Goal: Task Accomplishment & Management: Complete application form

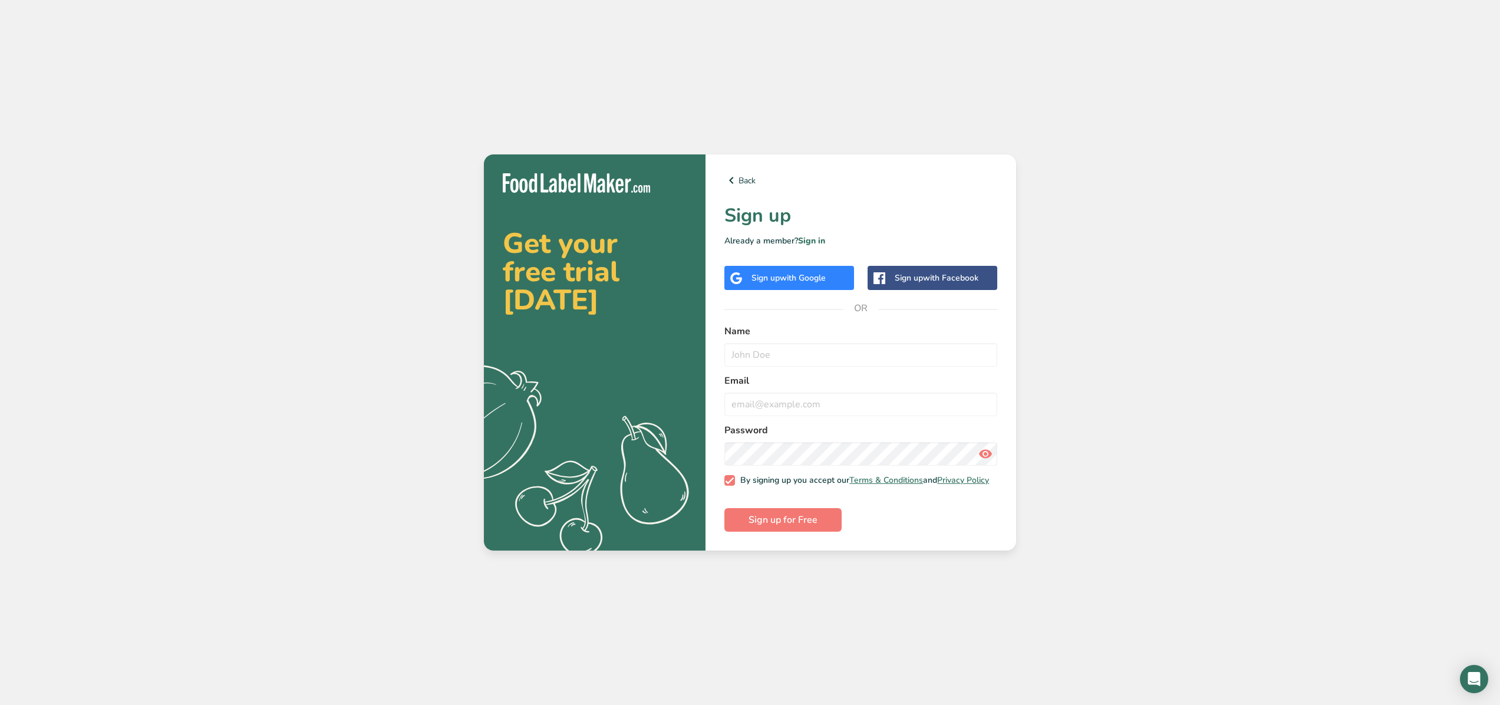
click at [785, 266] on div "Sign up with Google" at bounding box center [789, 278] width 130 height 24
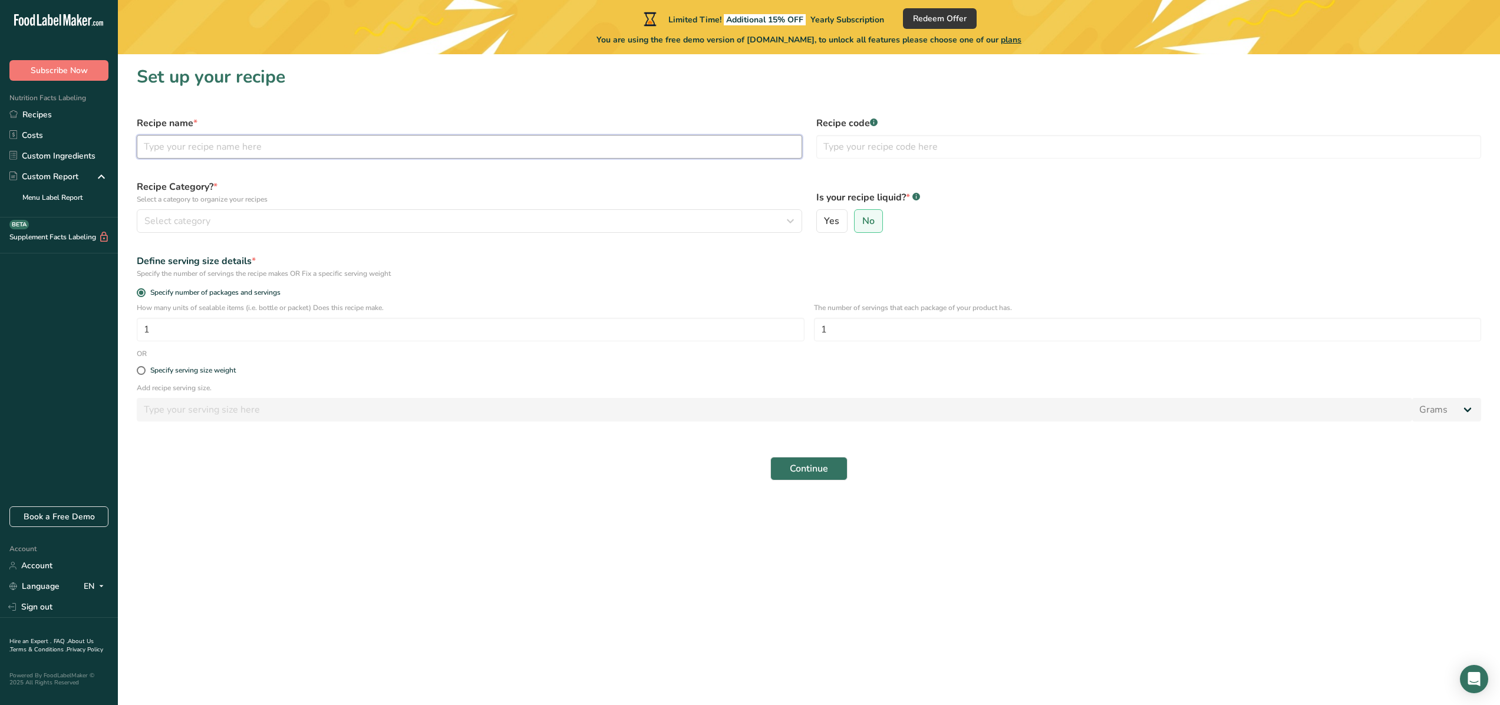
click at [346, 157] on input "text" at bounding box center [469, 147] width 665 height 24
click at [219, 375] on div "Specify serving size weight" at bounding box center [809, 371] width 1358 height 24
click at [221, 369] on div "Specify serving size weight" at bounding box center [192, 370] width 85 height 9
click at [144, 369] on input "Specify serving size weight" at bounding box center [141, 371] width 8 height 8
radio input "true"
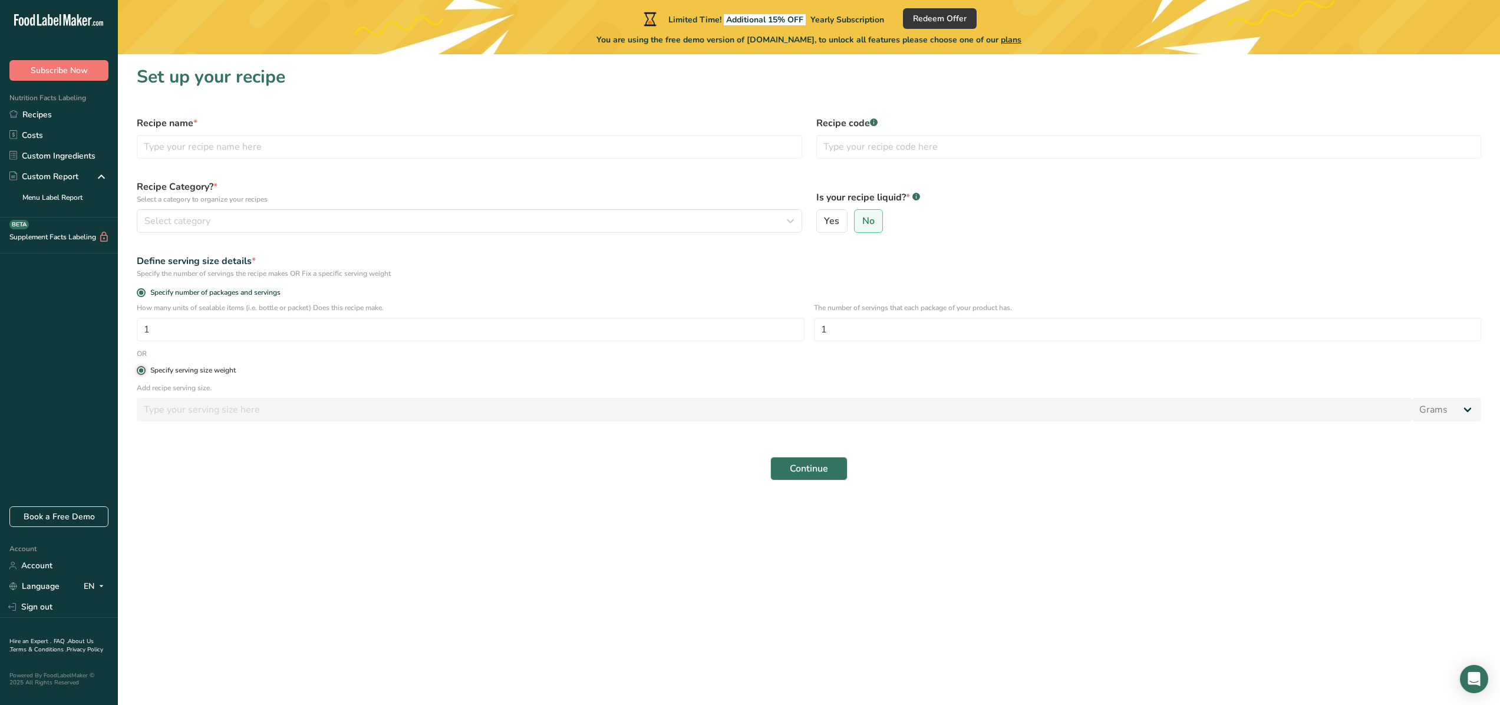
radio input "false"
click at [233, 411] on input "number" at bounding box center [774, 410] width 1275 height 24
click at [828, 219] on span "Yes" at bounding box center [831, 221] width 15 height 12
click at [824, 219] on input "Yes" at bounding box center [821, 221] width 8 height 8
radio input "true"
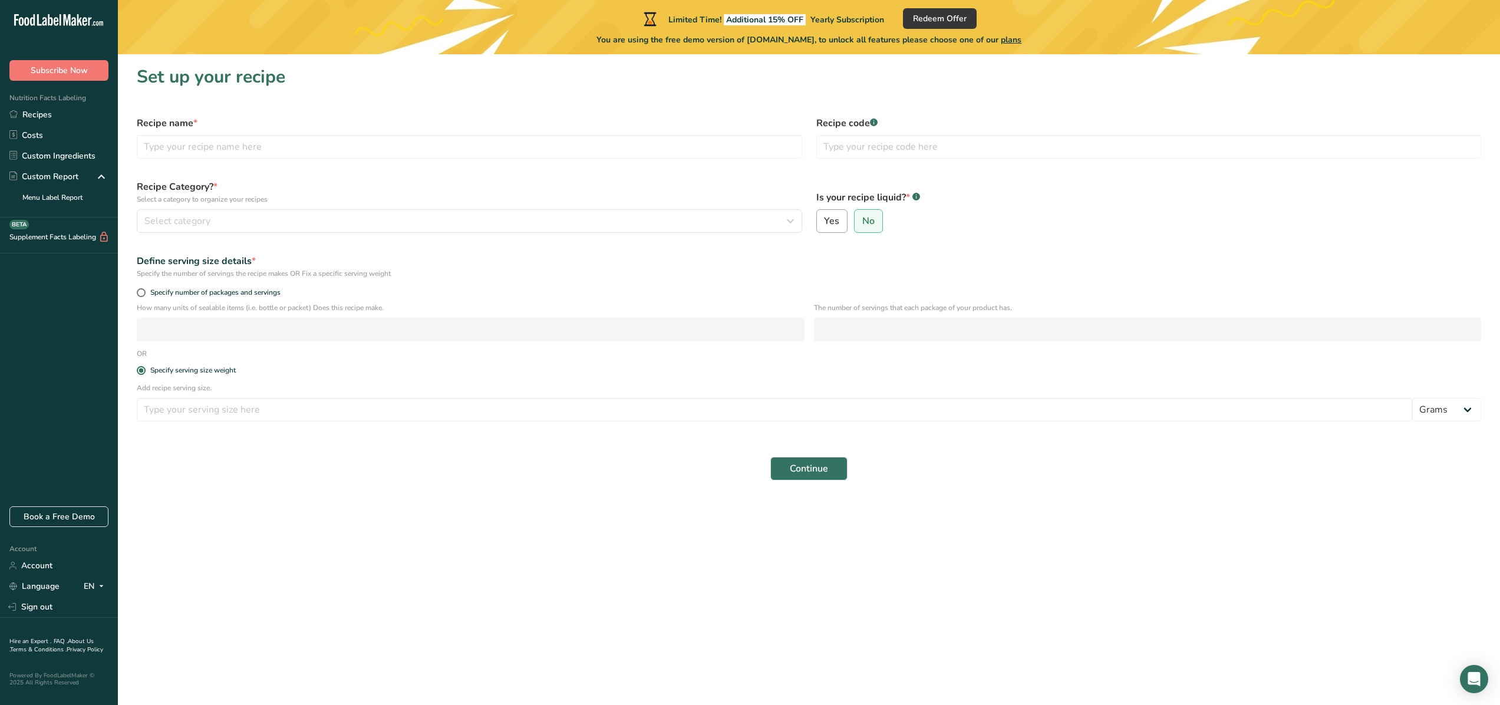
radio input "false"
select select "22"
click at [465, 430] on form "Recipe name * Recipe code .a-a{fill:#347362;}.b-a{fill:#fff;} Recipe Category? …" at bounding box center [809, 330] width 1358 height 442
